Goal: Transaction & Acquisition: Purchase product/service

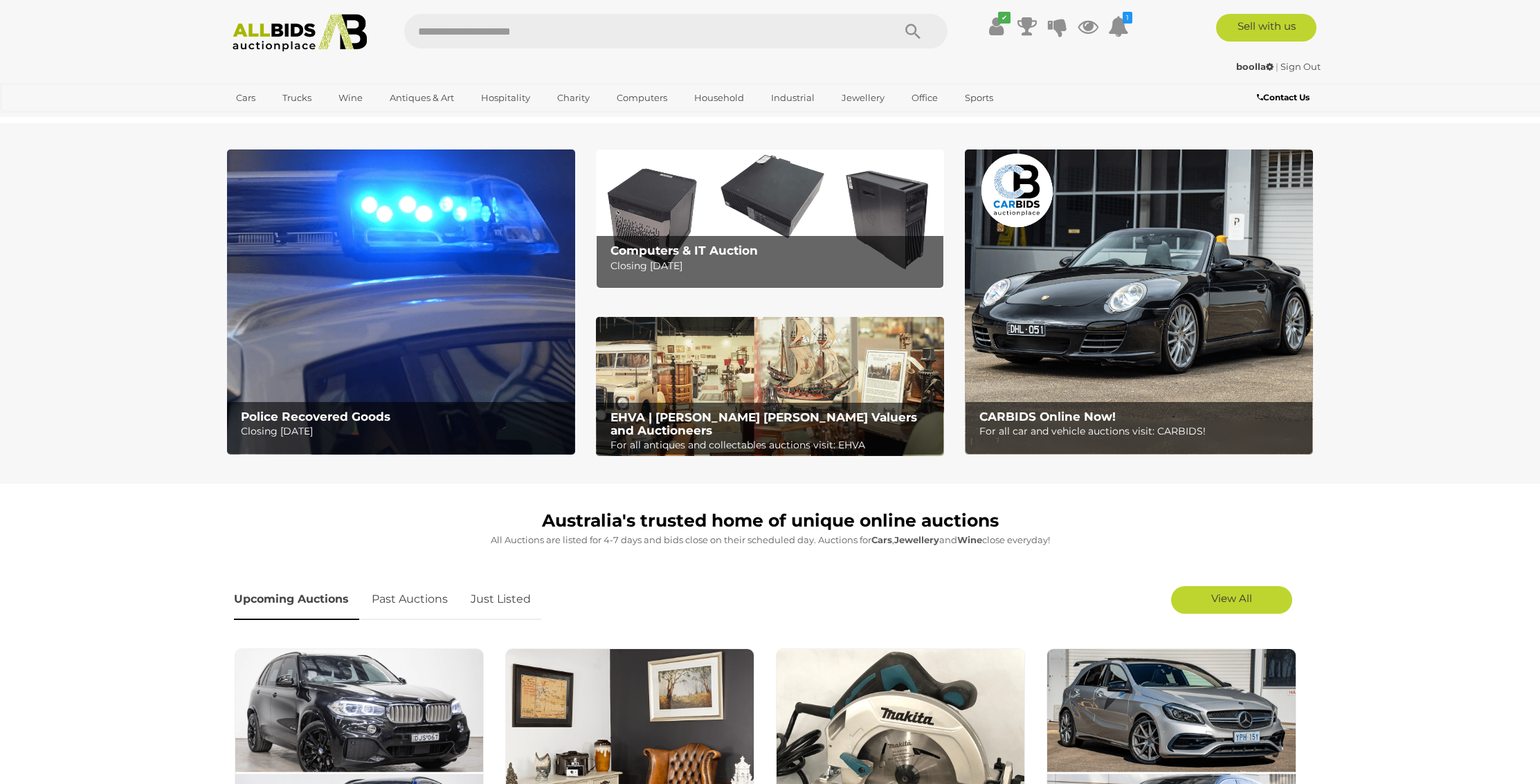
click at [351, 268] on img at bounding box center [401, 302] width 348 height 305
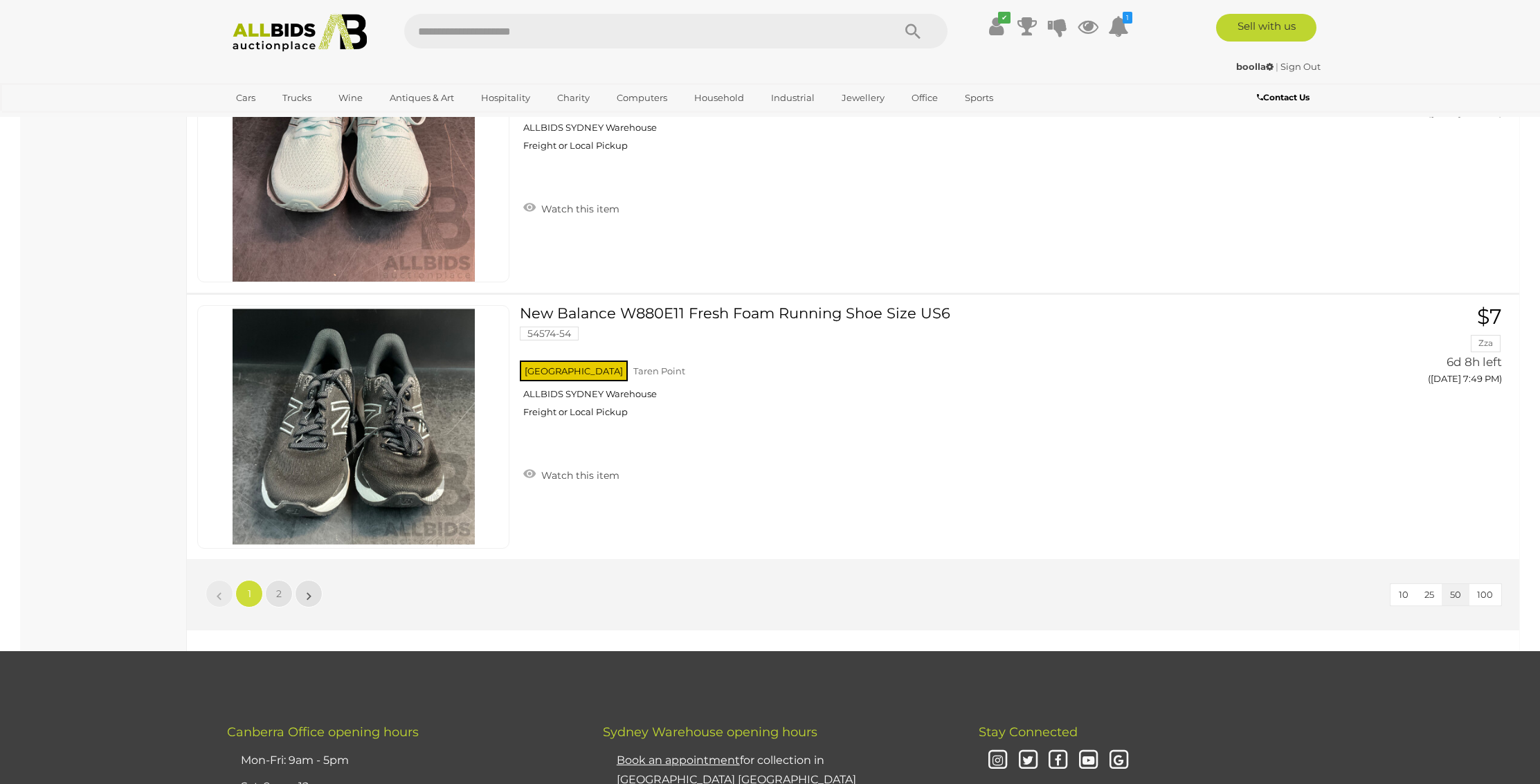
scroll to position [13082, 0]
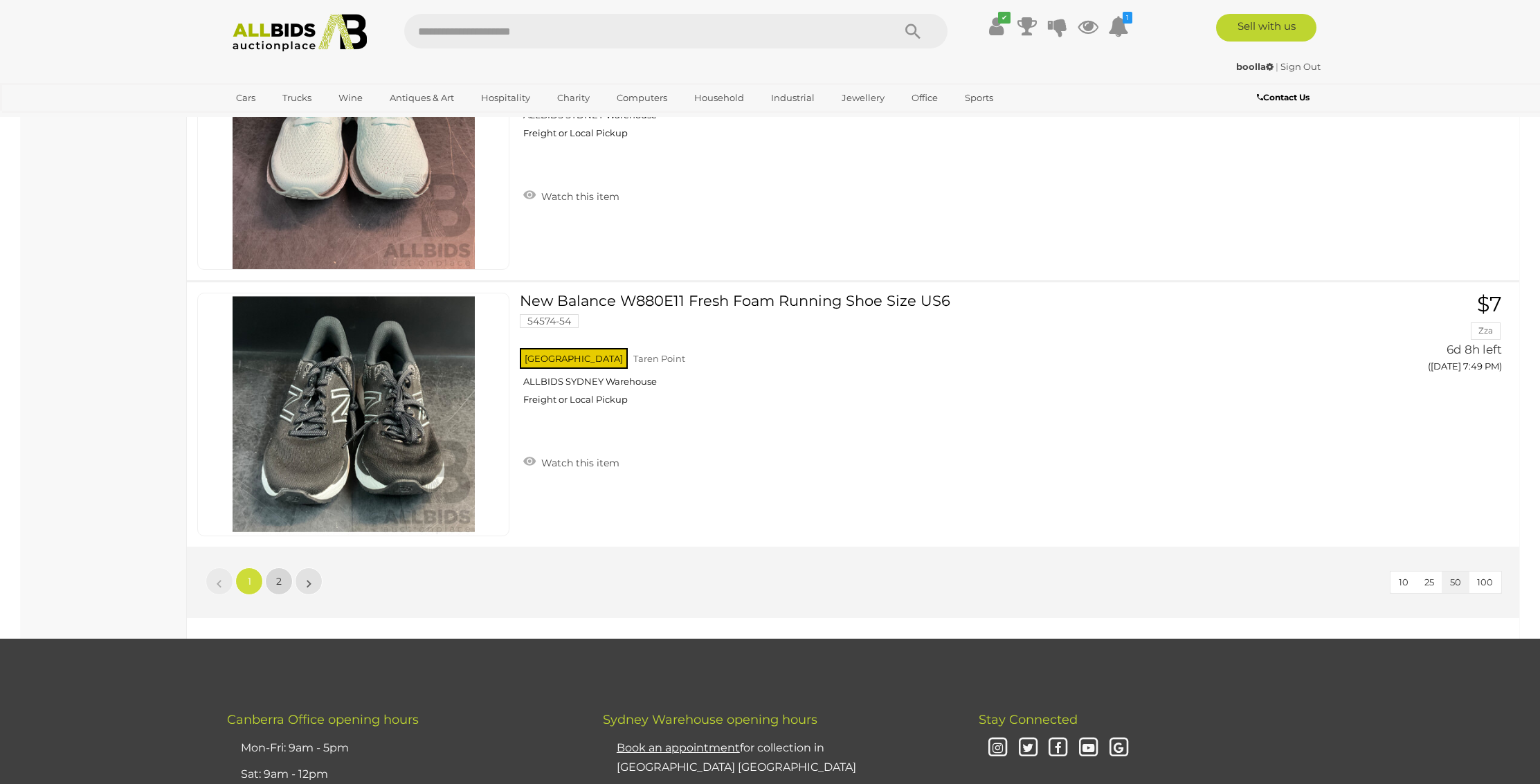
click at [275, 567] on link "2" at bounding box center [279, 581] width 28 height 28
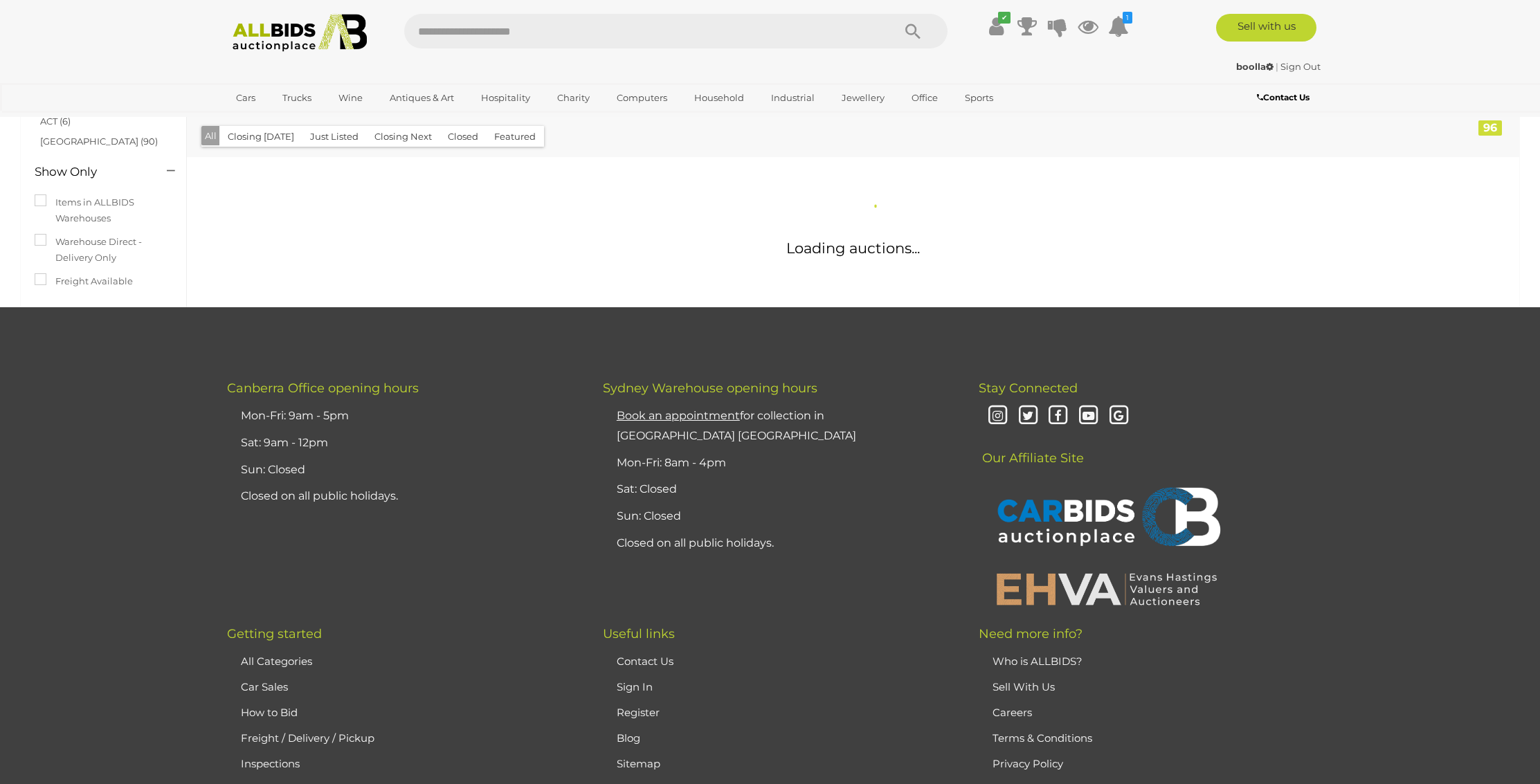
scroll to position [156, 0]
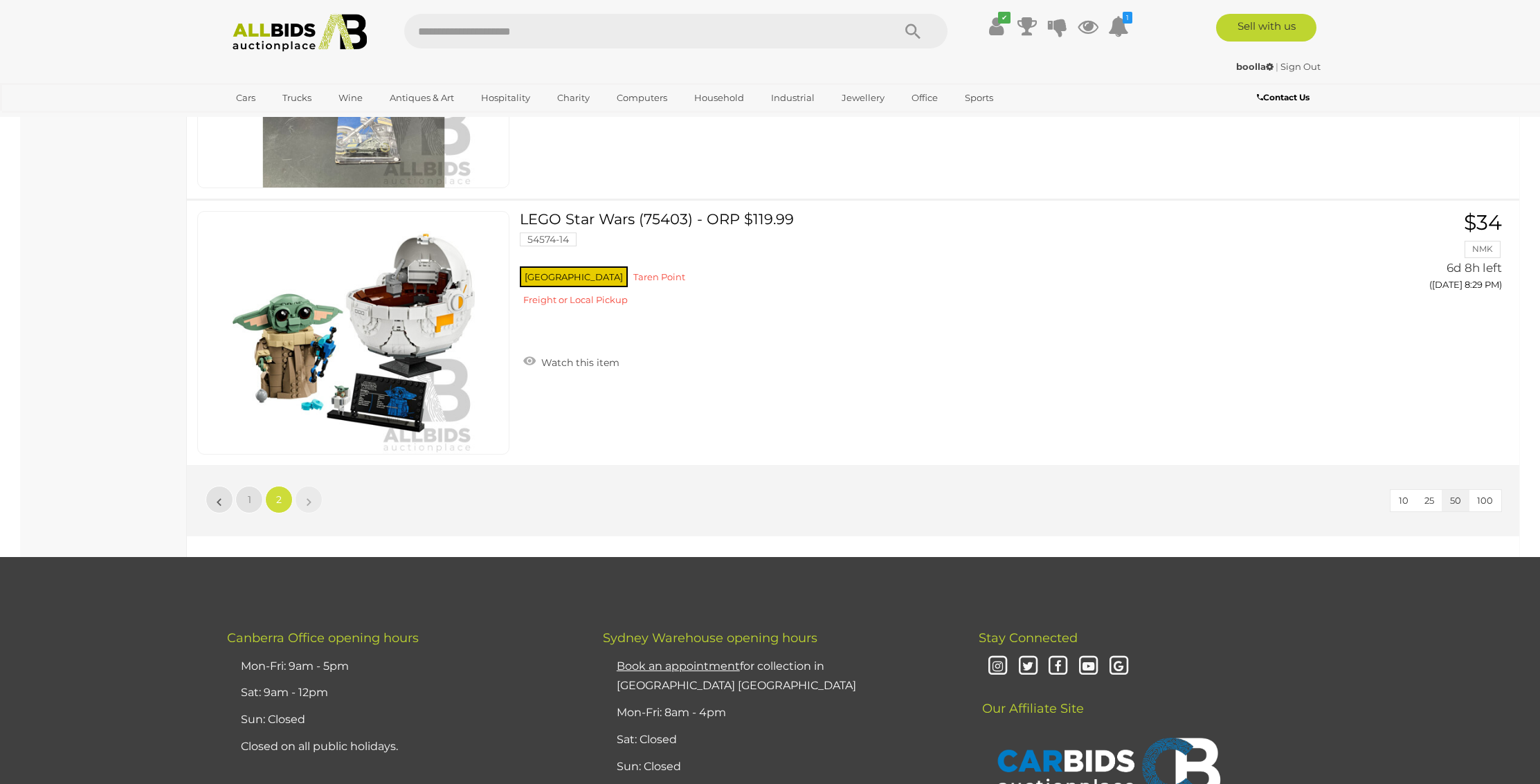
scroll to position [12110, 0]
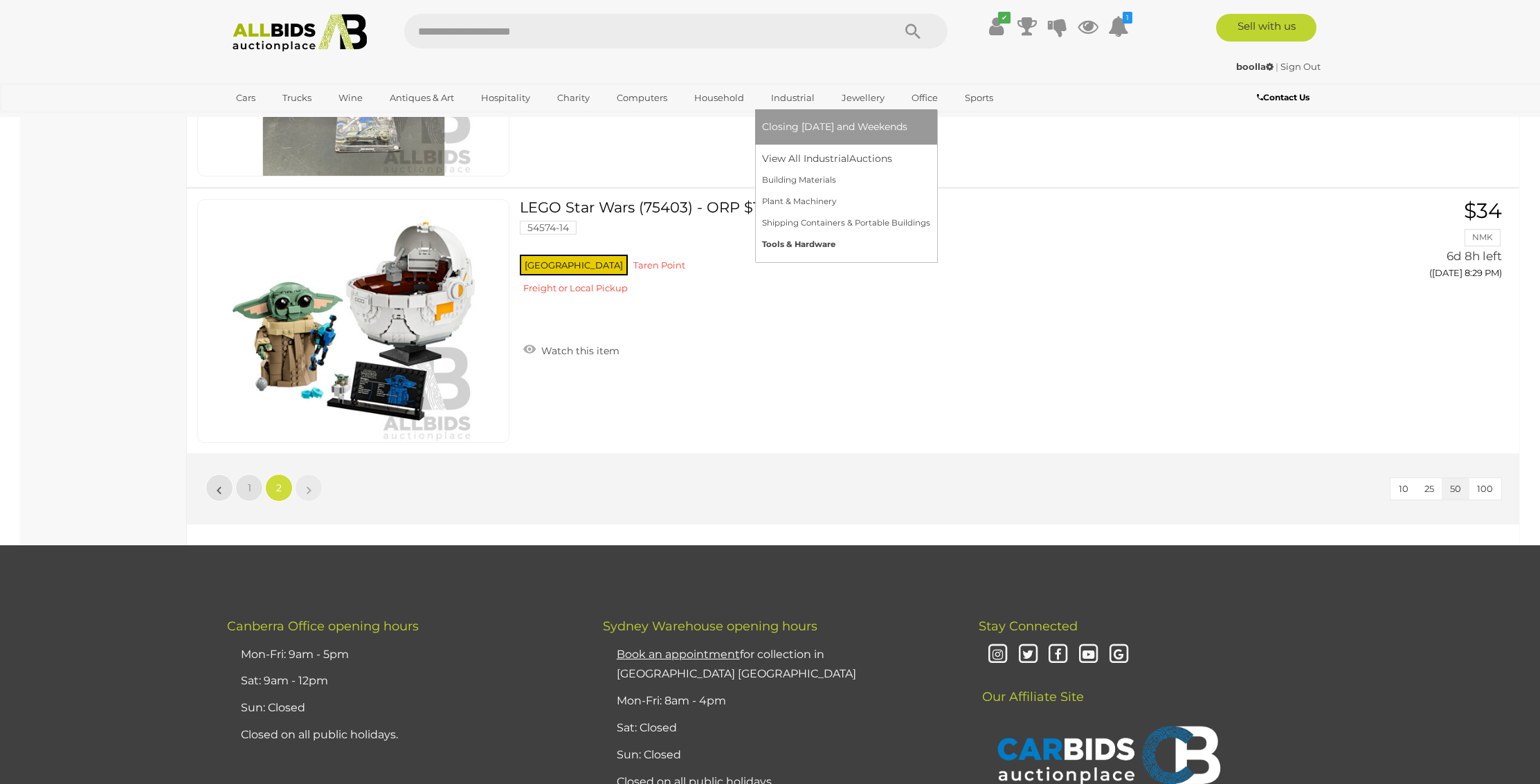
click at [807, 243] on link "Tools & Hardware" at bounding box center [846, 245] width 168 height 22
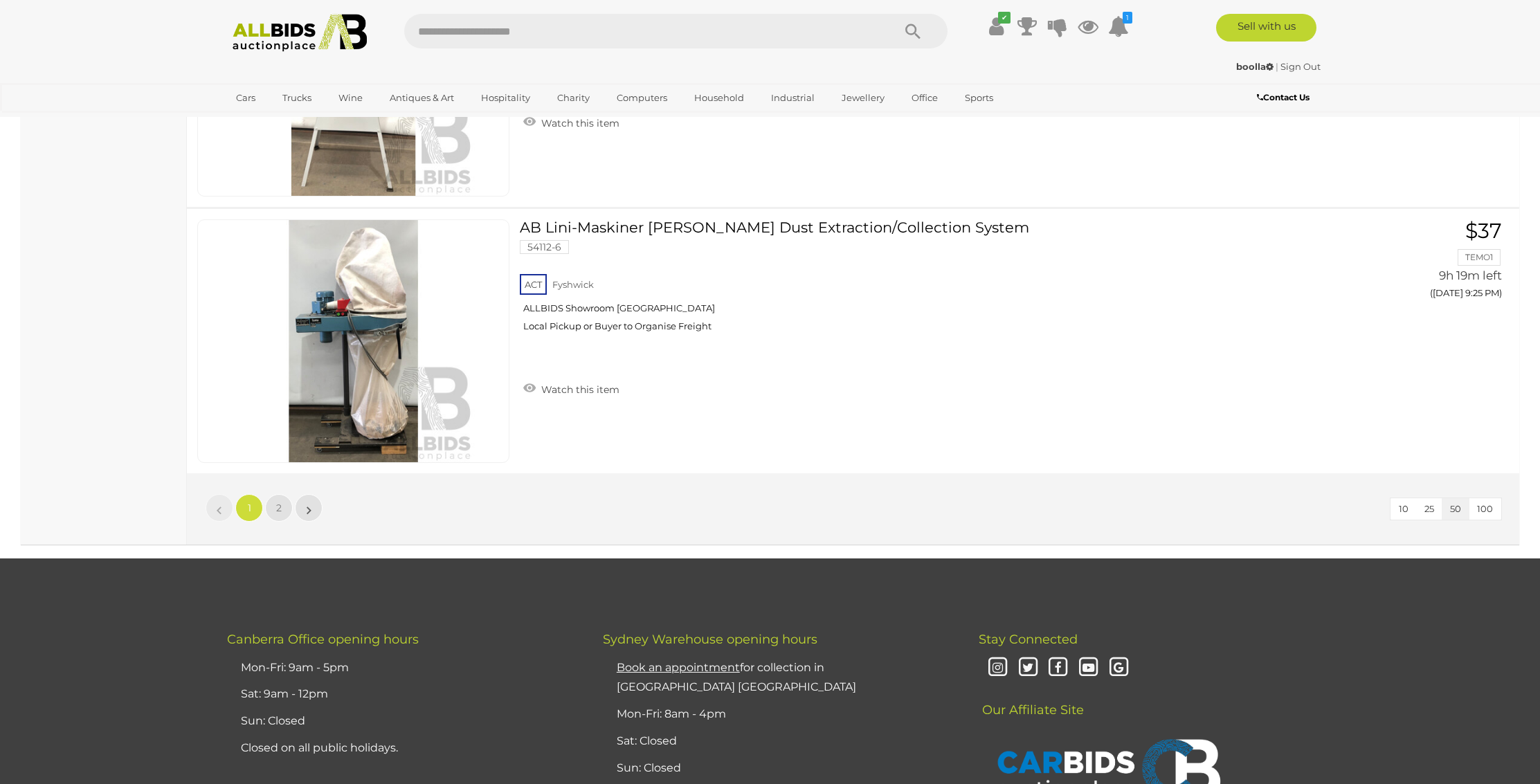
scroll to position [13058, 0]
